Goal: Information Seeking & Learning: Learn about a topic

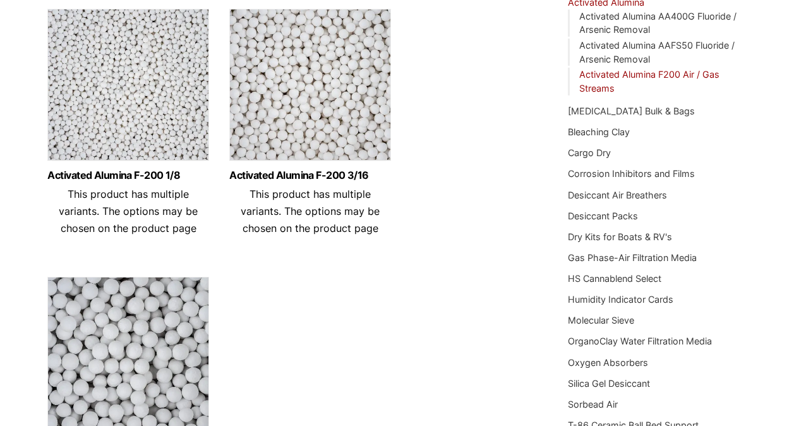
scroll to position [190, 0]
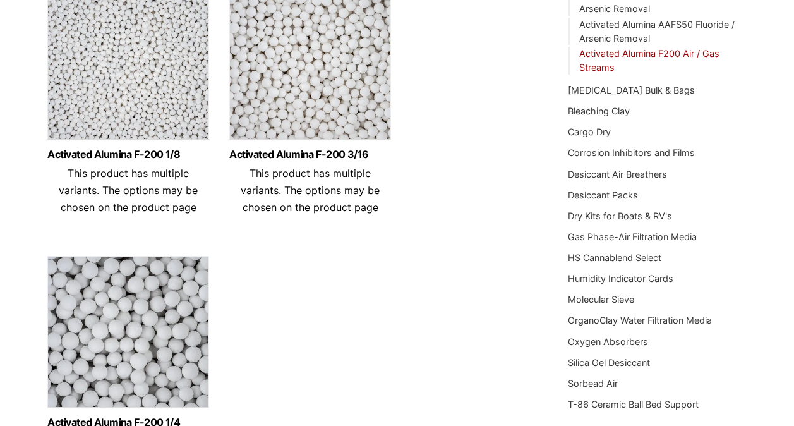
click at [151, 82] on img at bounding box center [128, 67] width 162 height 158
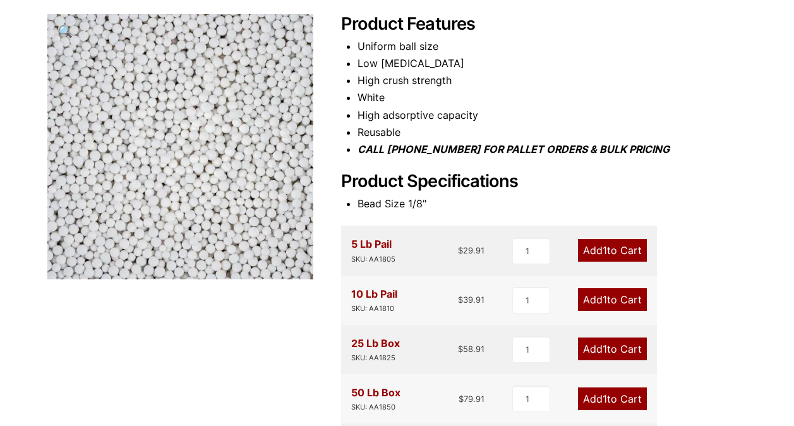
scroll to position [63, 0]
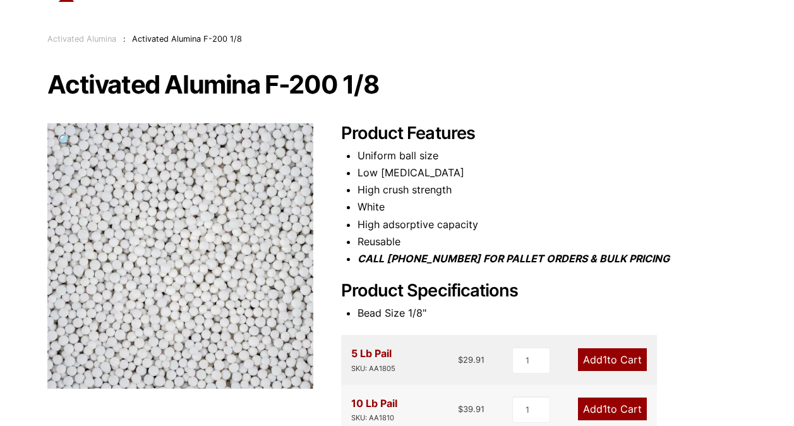
click at [547, 128] on h2 "Product Features" at bounding box center [544, 133] width 406 height 21
click at [63, 138] on span "🔍" at bounding box center [65, 140] width 15 height 14
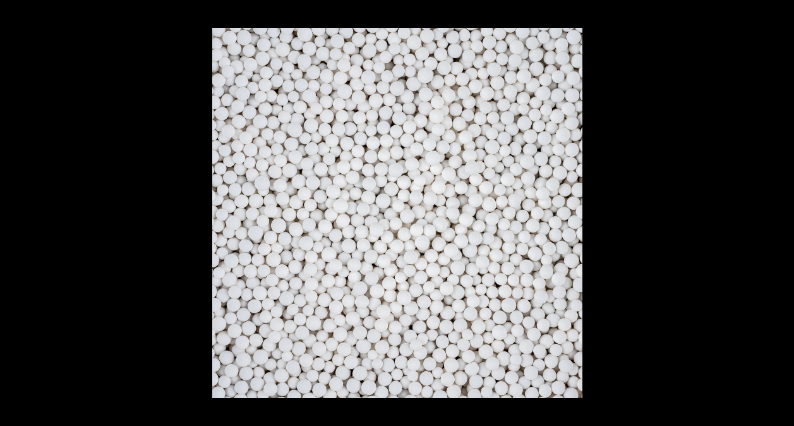
click at [356, 155] on img at bounding box center [397, 213] width 370 height 370
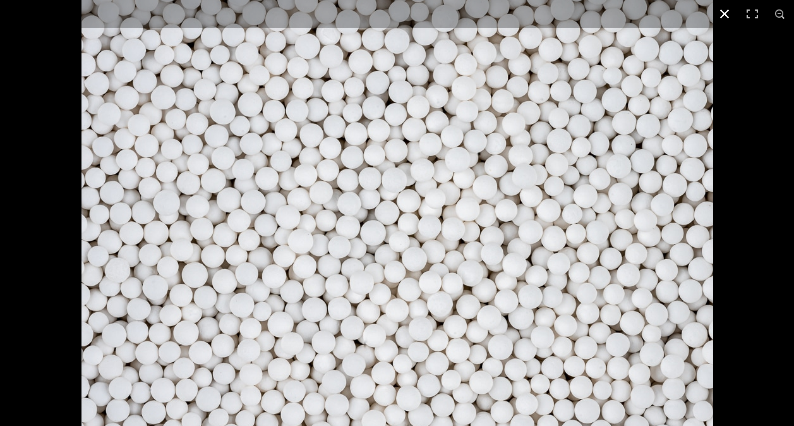
click at [726, 18] on button "Close (Esc)" at bounding box center [725, 14] width 28 height 28
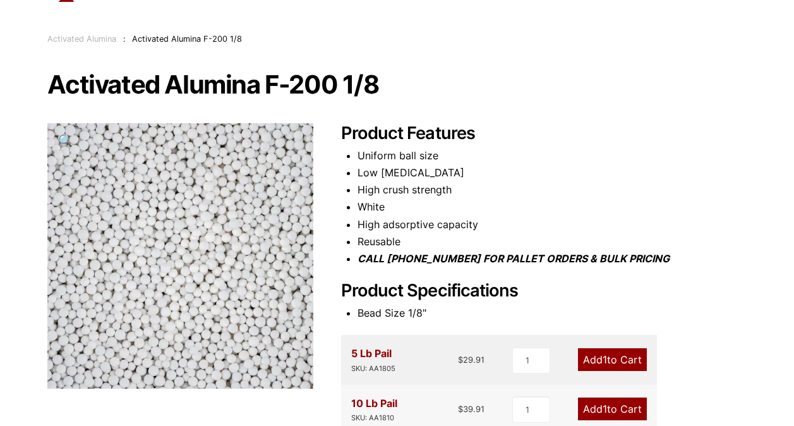
click at [672, 134] on h2 "Product Features" at bounding box center [544, 133] width 406 height 21
